Goal: Transaction & Acquisition: Subscribe to service/newsletter

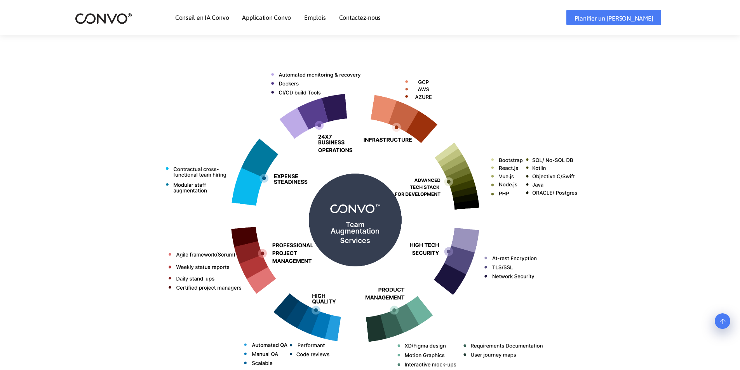
scroll to position [155, 0]
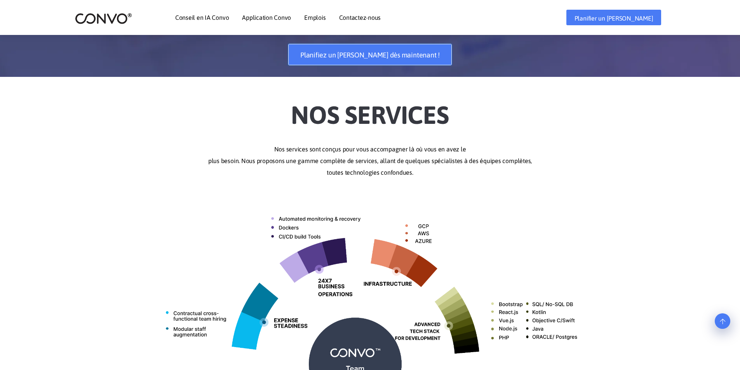
click at [349, 55] on font "Planifiez un appel dès maintenant !" at bounding box center [369, 55] width 139 height 8
click at [322, 16] on font "Emplois" at bounding box center [314, 17] width 21 height 7
drag, startPoint x: 366, startPoint y: 13, endPoint x: 360, endPoint y: 17, distance: 6.8
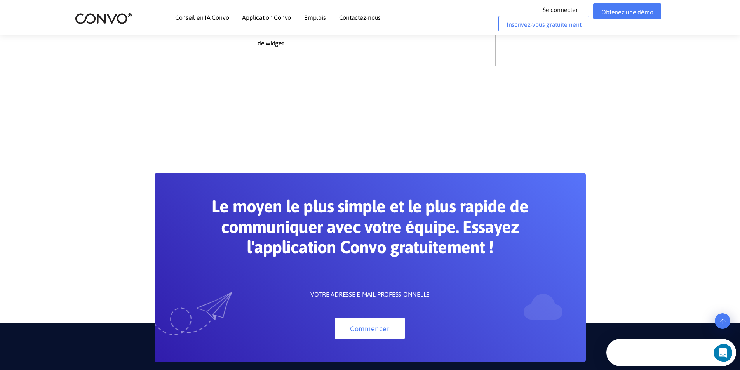
scroll to position [567, 0]
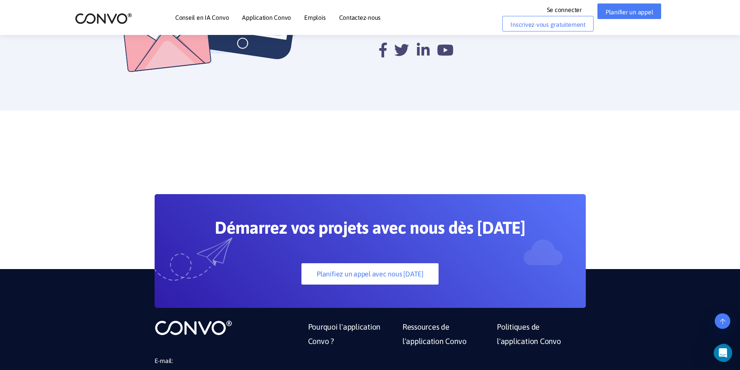
scroll to position [319, 0]
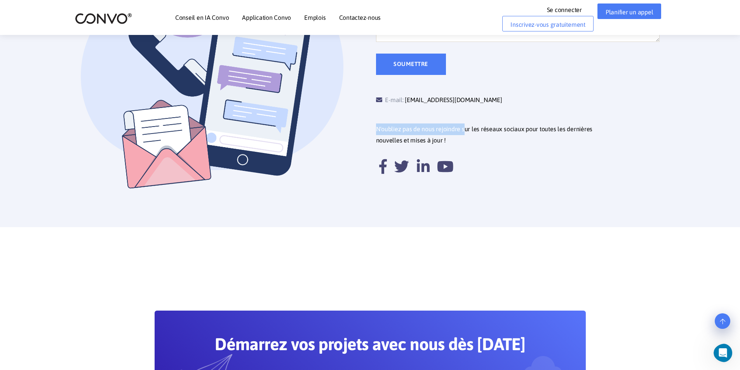
drag, startPoint x: 464, startPoint y: 102, endPoint x: 464, endPoint y: 114, distance: 12.0
click at [464, 114] on div "E-mail: support@convo.com N'oubliez pas de nous rejoindre sur les réseaux socia…" at bounding box center [517, 130] width 295 height 110
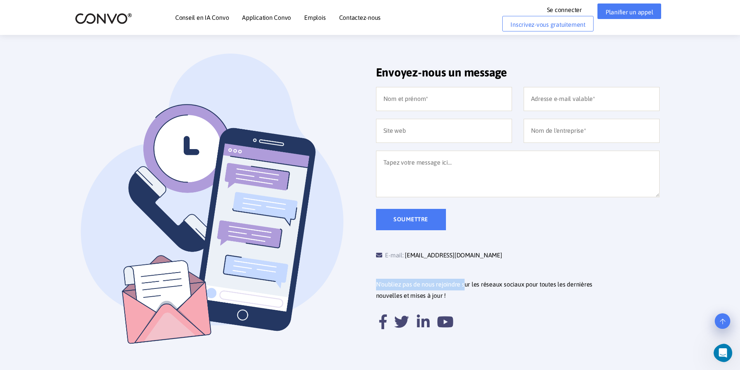
scroll to position [0, 0]
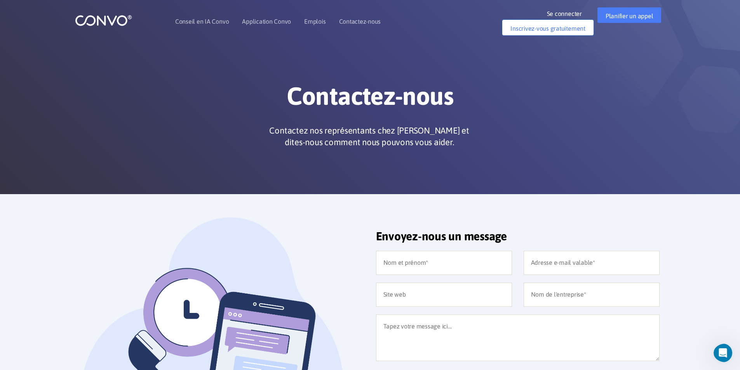
click at [525, 30] on font "Inscrivez-vous gratuitement" at bounding box center [547, 28] width 75 height 7
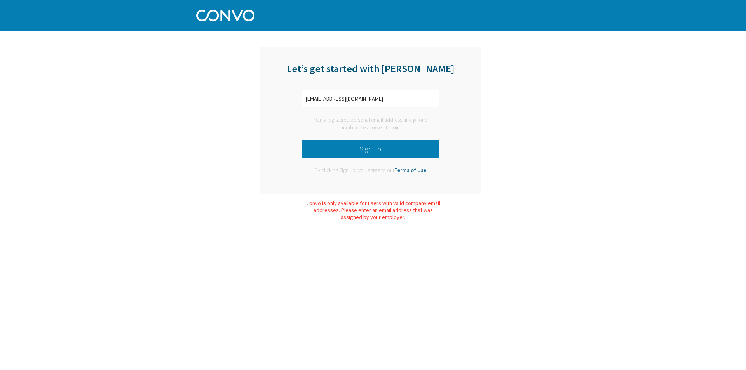
drag, startPoint x: 668, startPoint y: 23, endPoint x: 654, endPoint y: 51, distance: 31.6
click at [668, 26] on div "Log in Pricing Security Apps Contact Sales Careers" at bounding box center [373, 15] width 746 height 31
click at [344, 145] on button "Sign up" at bounding box center [370, 148] width 138 height 17
click at [397, 154] on button "Sign up" at bounding box center [370, 148] width 138 height 17
click at [348, 97] on input "semihenesakbas00@gmail.com" at bounding box center [370, 98] width 138 height 17
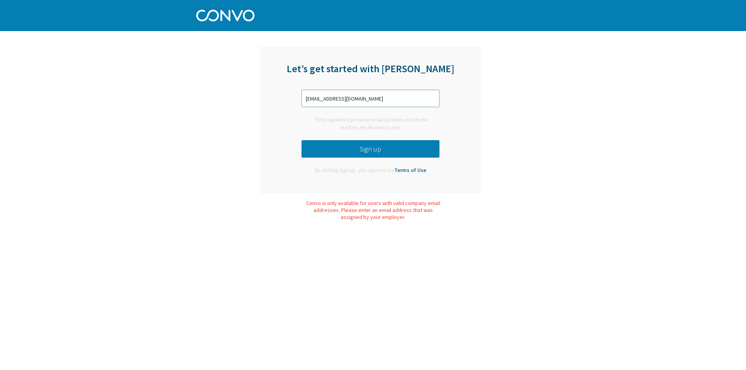
type input "semihakbas6852@gmail.com"
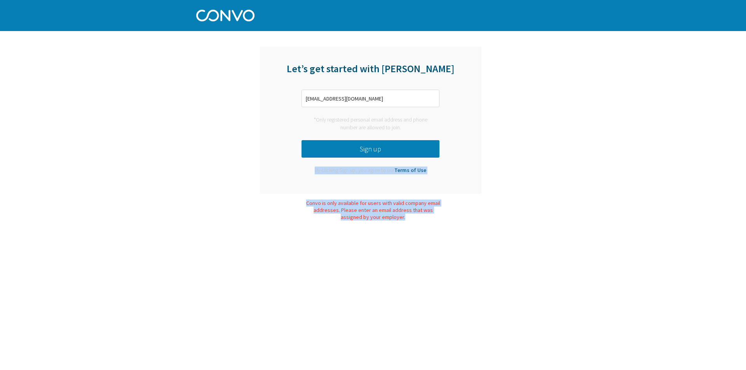
drag, startPoint x: 300, startPoint y: 202, endPoint x: 425, endPoint y: 230, distance: 127.9
click at [425, 38] on html "Log in Pricing Security Apps Contact Sales Careers 1 1 1 Let’s get started with…" at bounding box center [373, 19] width 746 height 38
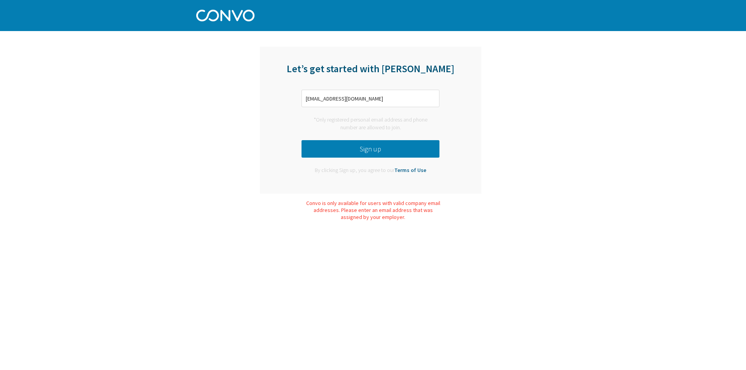
click at [463, 154] on div "Let’s get started with Convo semihakbas6852@gmail.com *Only registered personal…" at bounding box center [370, 120] width 221 height 147
click at [308, 203] on div "Convo is only available for users with valid company email addresses. Please en…" at bounding box center [373, 210] width 136 height 21
drag, startPoint x: 308, startPoint y: 203, endPoint x: 404, endPoint y: 219, distance: 97.6
click at [404, 219] on div "Convo is only available for users with valid company email addresses. Please en…" at bounding box center [373, 210] width 136 height 21
